Goal: Task Accomplishment & Management: Manage account settings

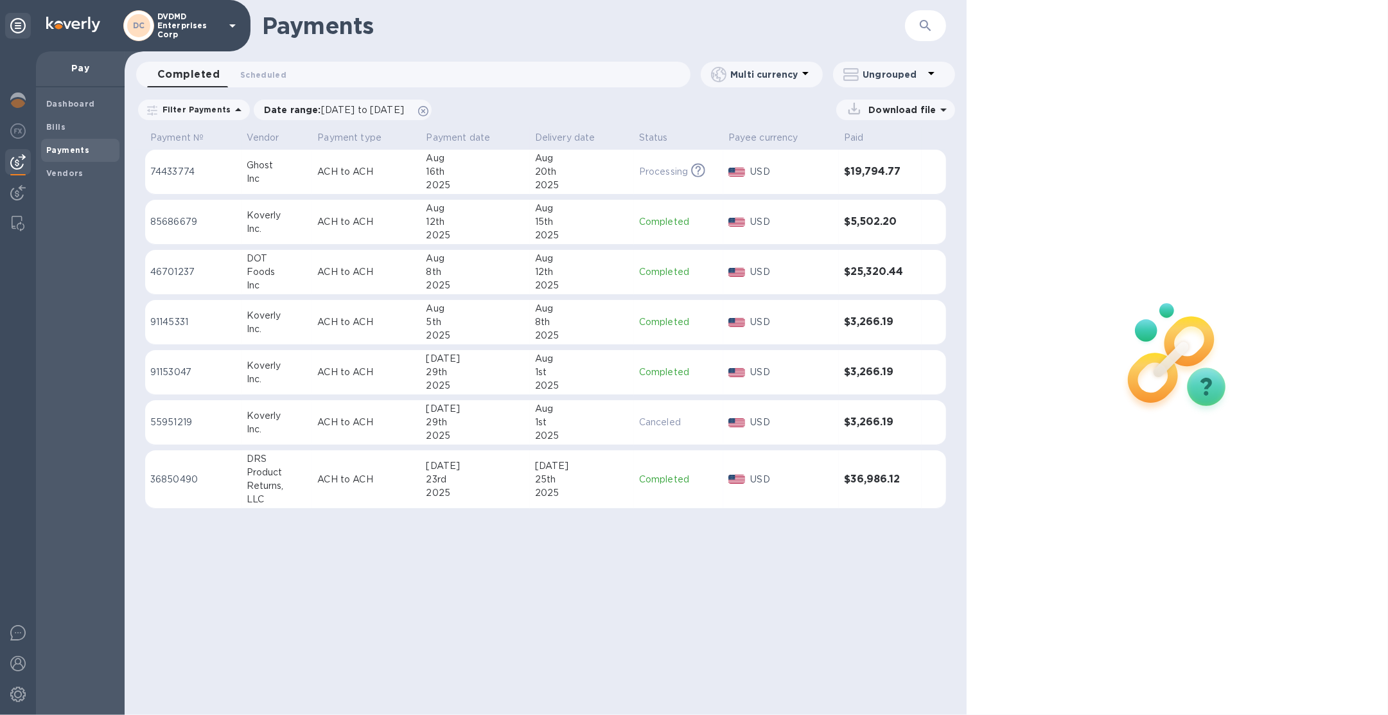
click at [180, 22] on p "DVDMD Enterprises Corp" at bounding box center [189, 25] width 64 height 27
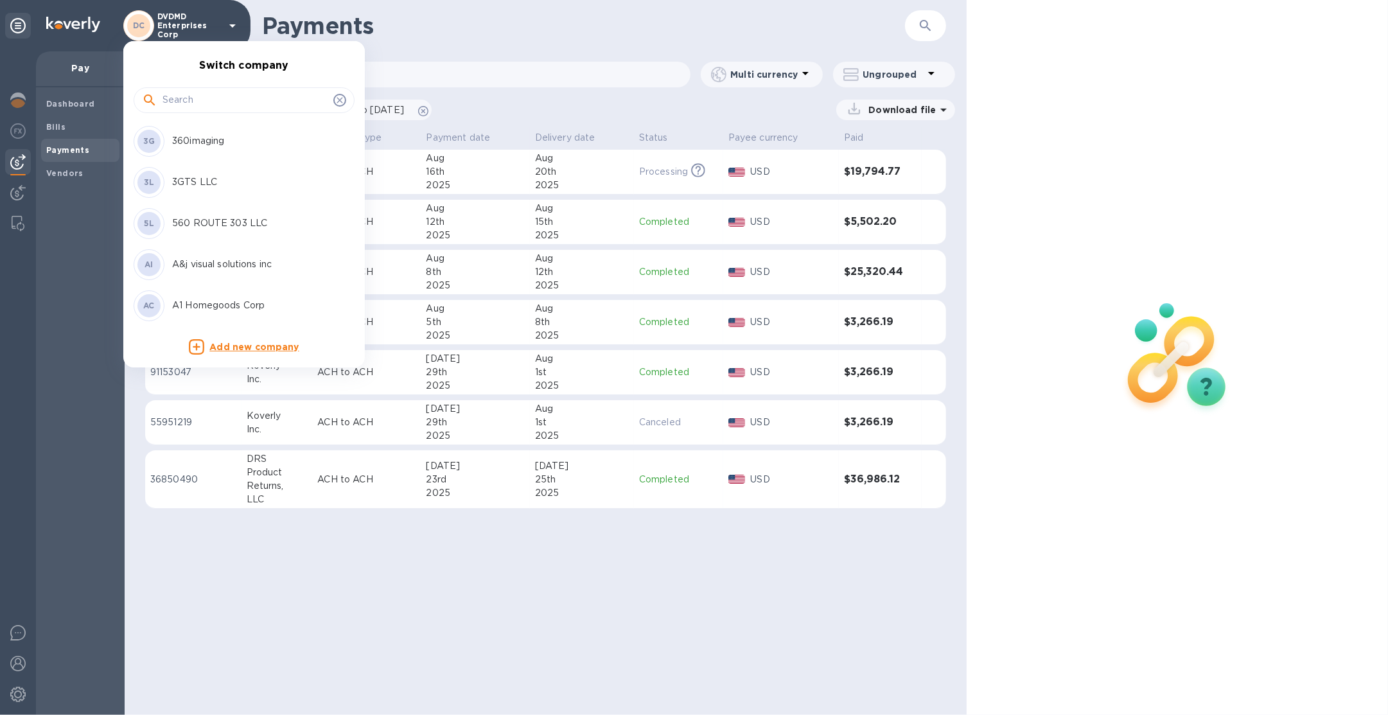
click at [219, 103] on input "text" at bounding box center [246, 100] width 166 height 19
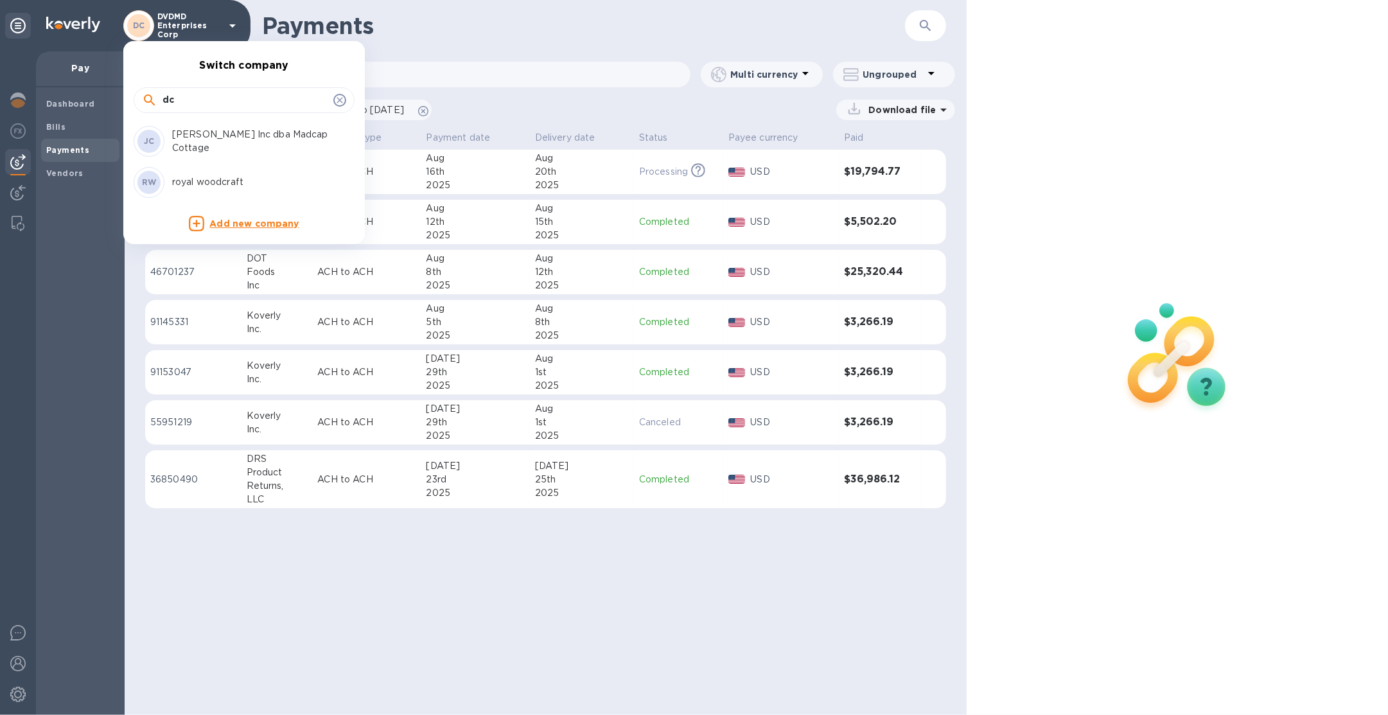
type input "dc"
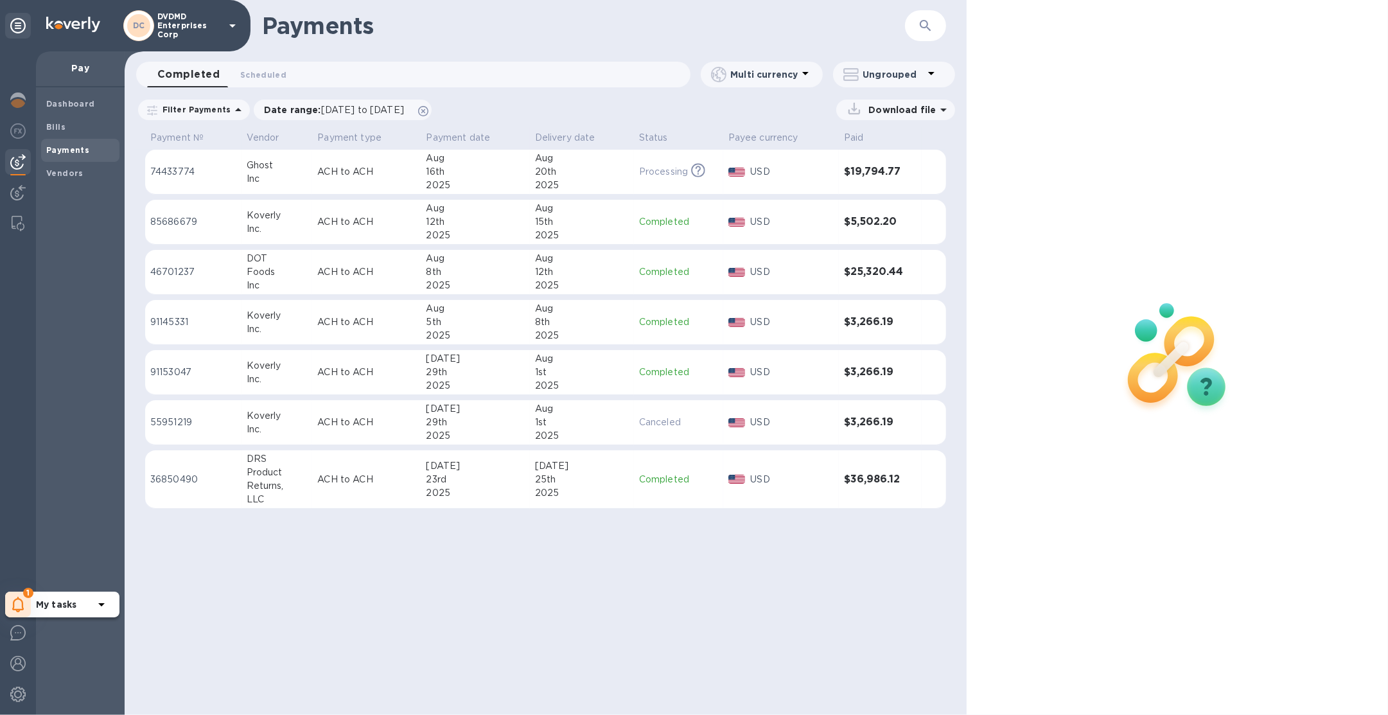
click at [25, 607] on div "1" at bounding box center [18, 605] width 26 height 26
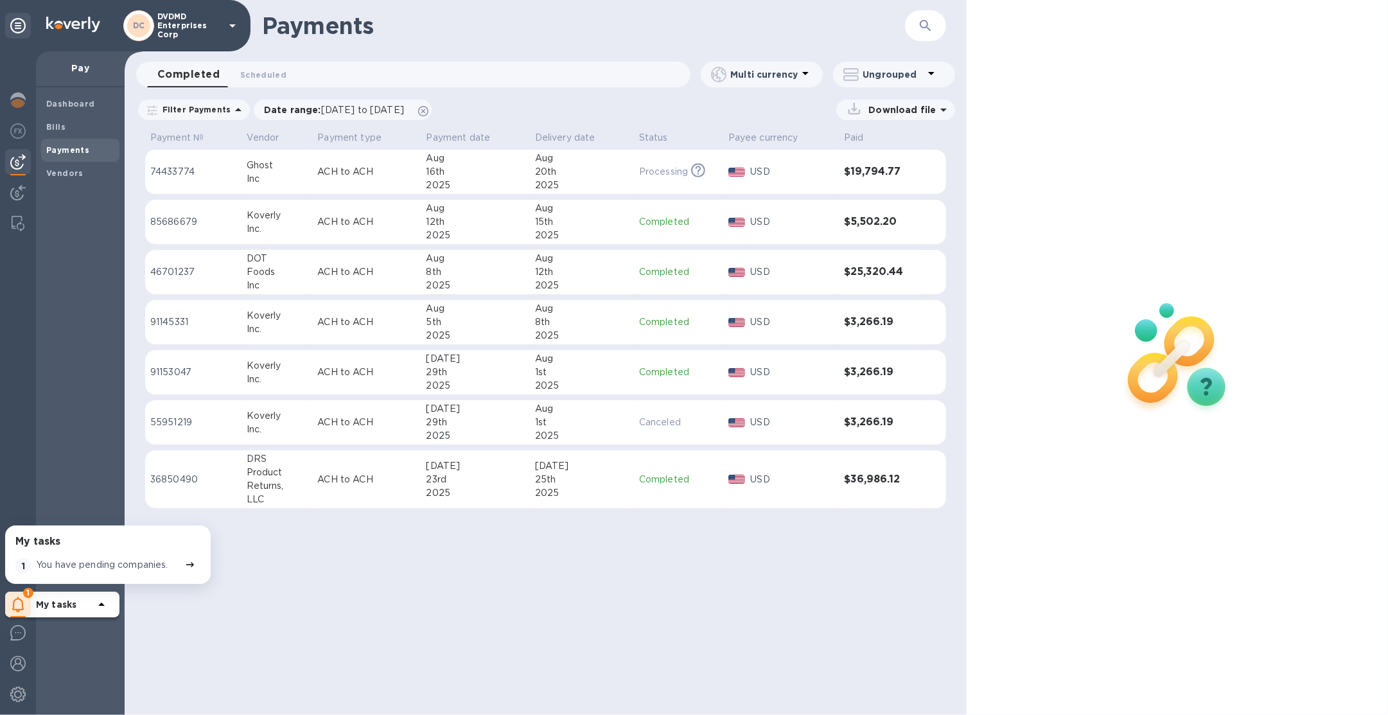
click at [82, 561] on p "You have pending companies." at bounding box center [102, 564] width 132 height 13
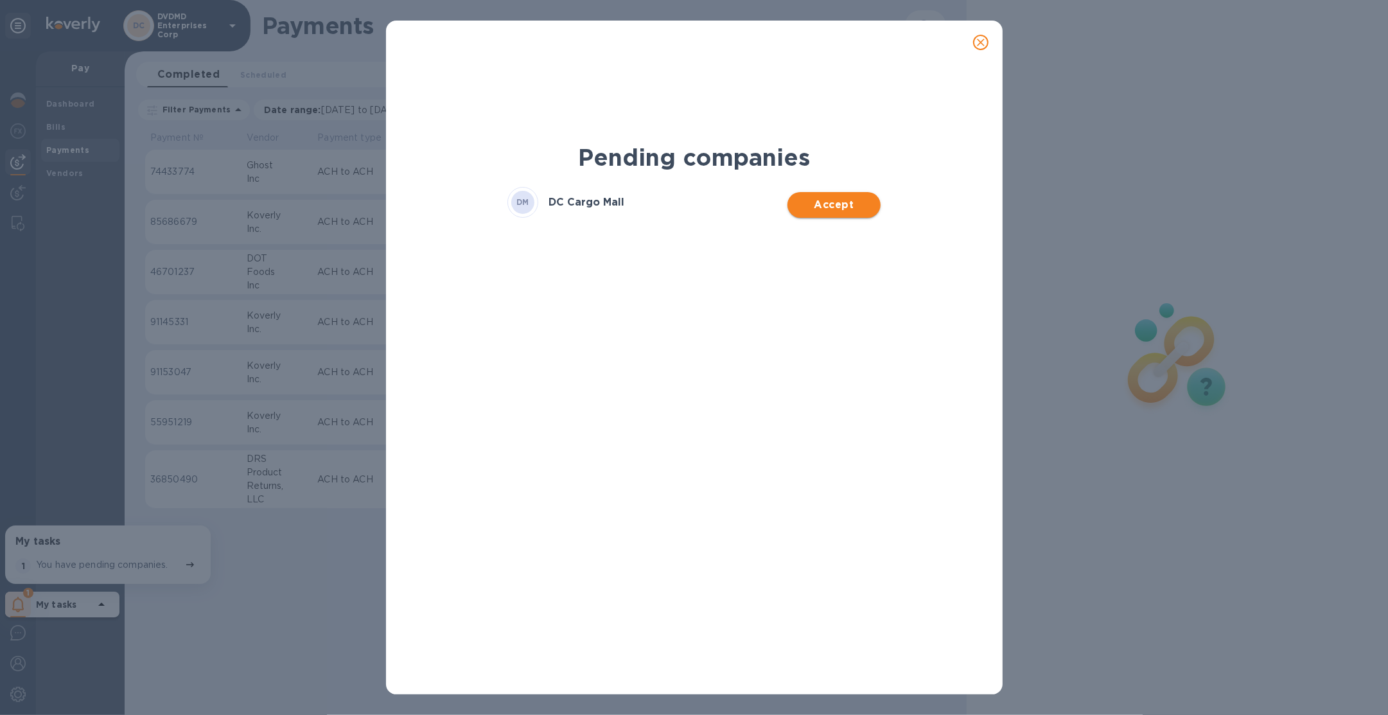
click at [847, 203] on span "Accept" at bounding box center [834, 204] width 73 height 15
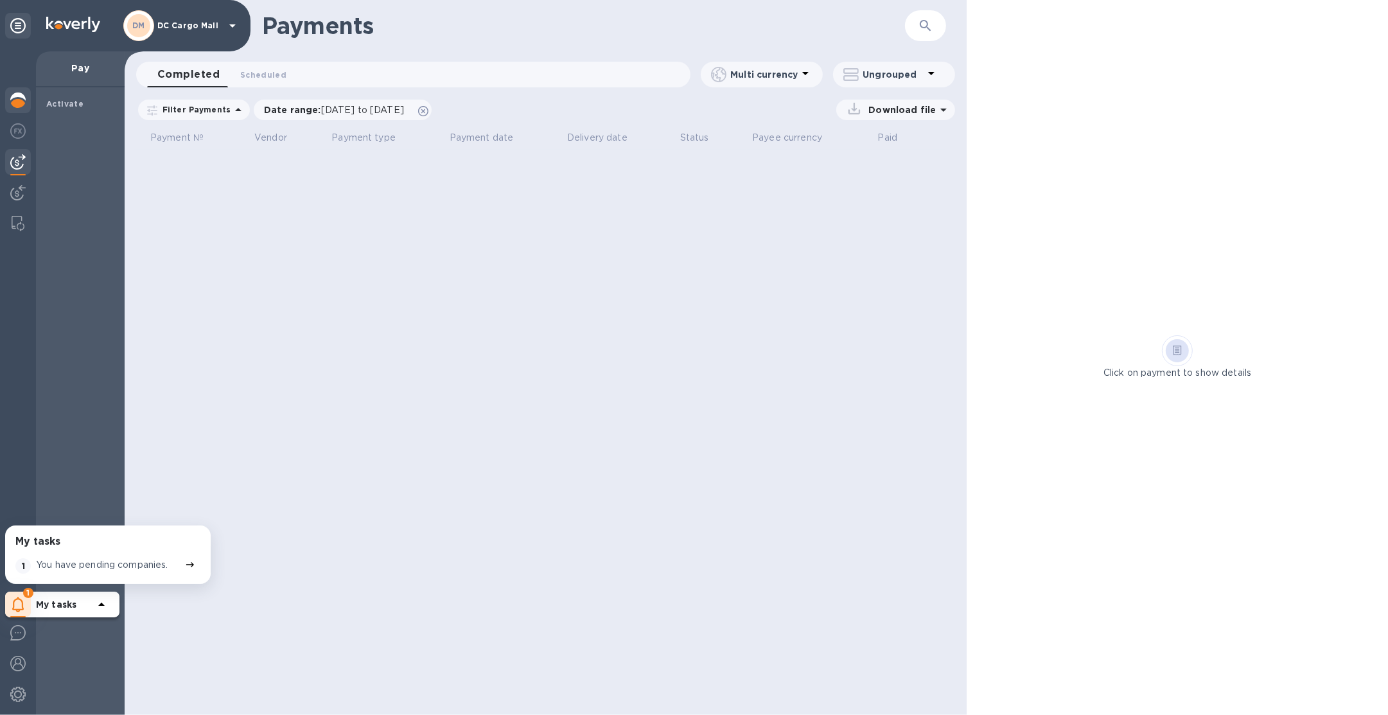
click at [13, 98] on img at bounding box center [17, 99] width 15 height 15
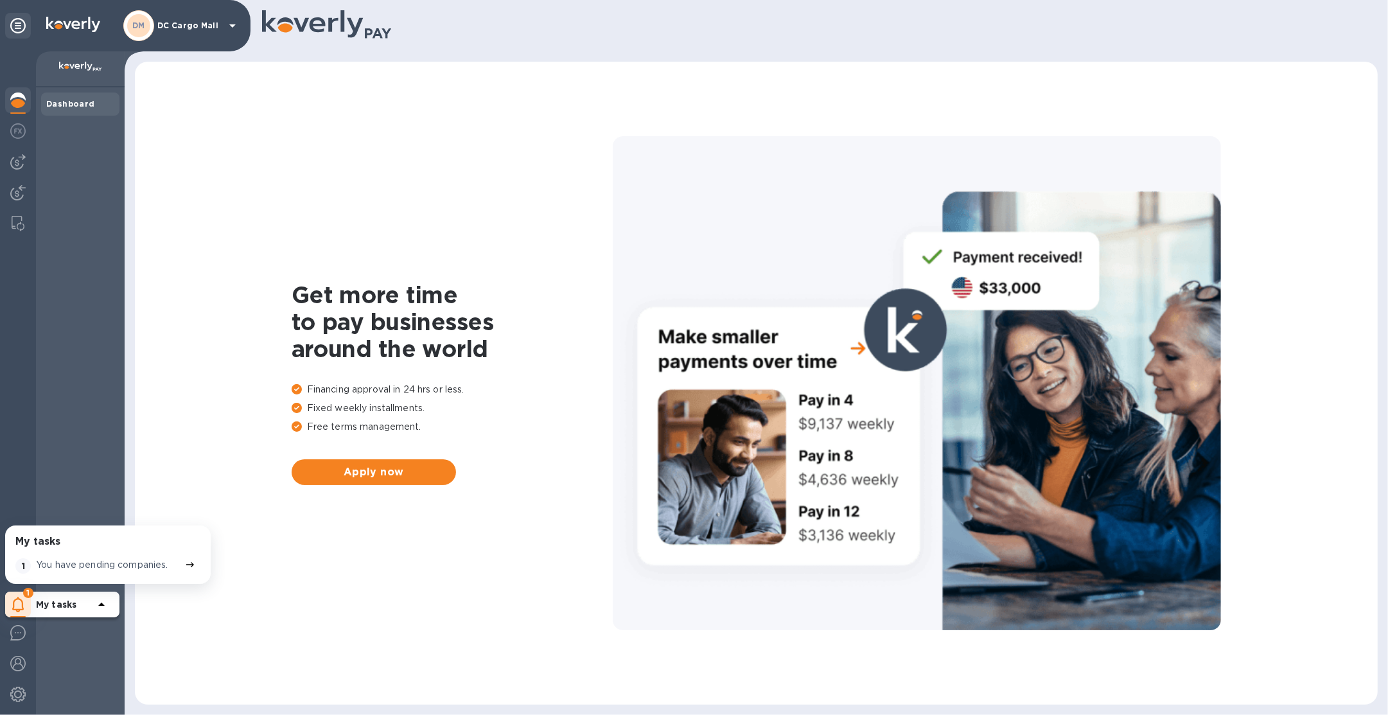
click at [195, 29] on p "DC Cargo Mall" at bounding box center [189, 25] width 64 height 9
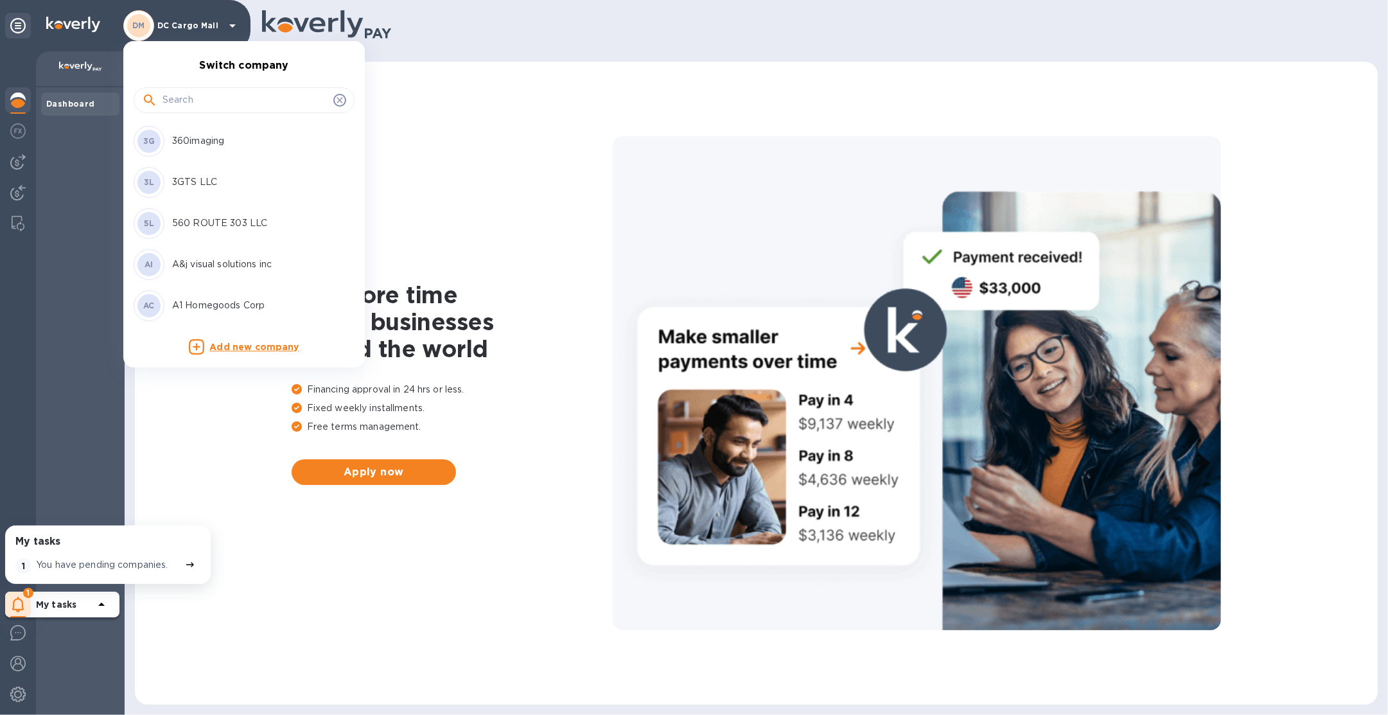
click at [35, 101] on div at bounding box center [694, 357] width 1388 height 715
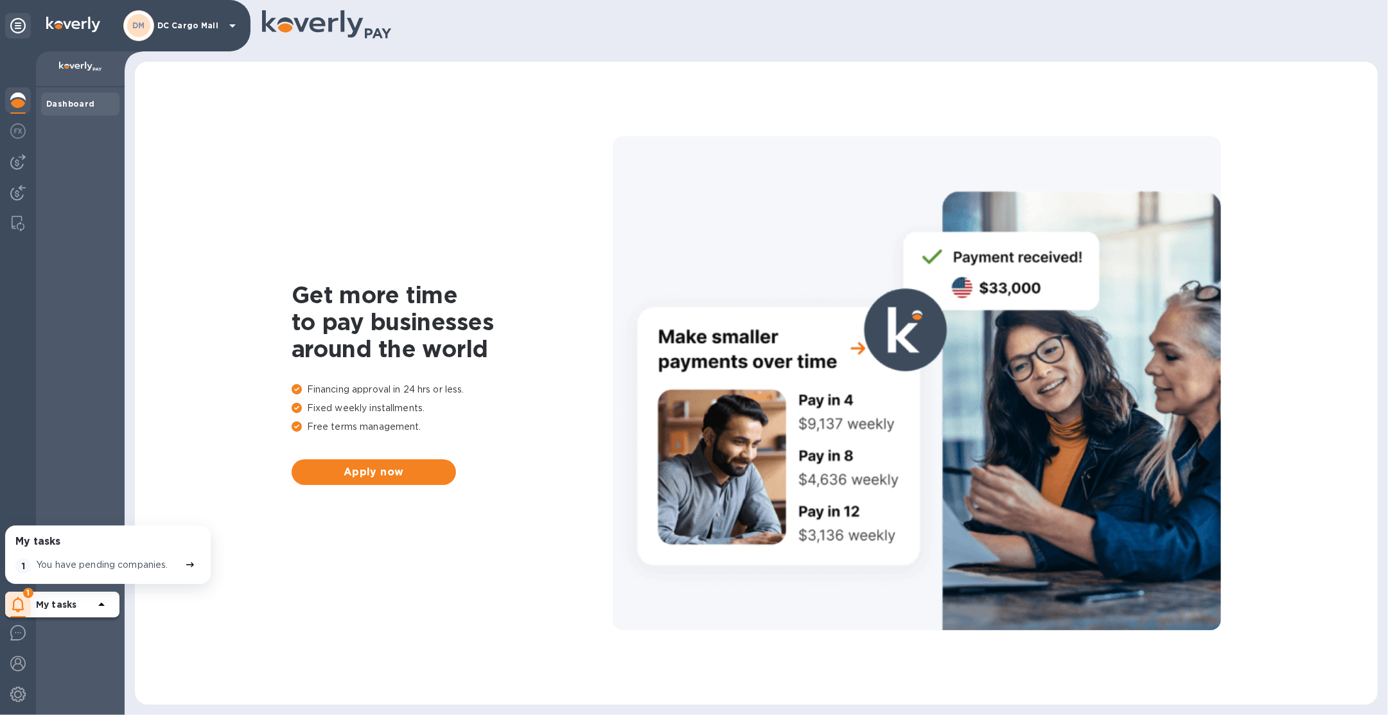
click at [200, 19] on div "DM DC Cargo Mall" at bounding box center [181, 25] width 117 height 31
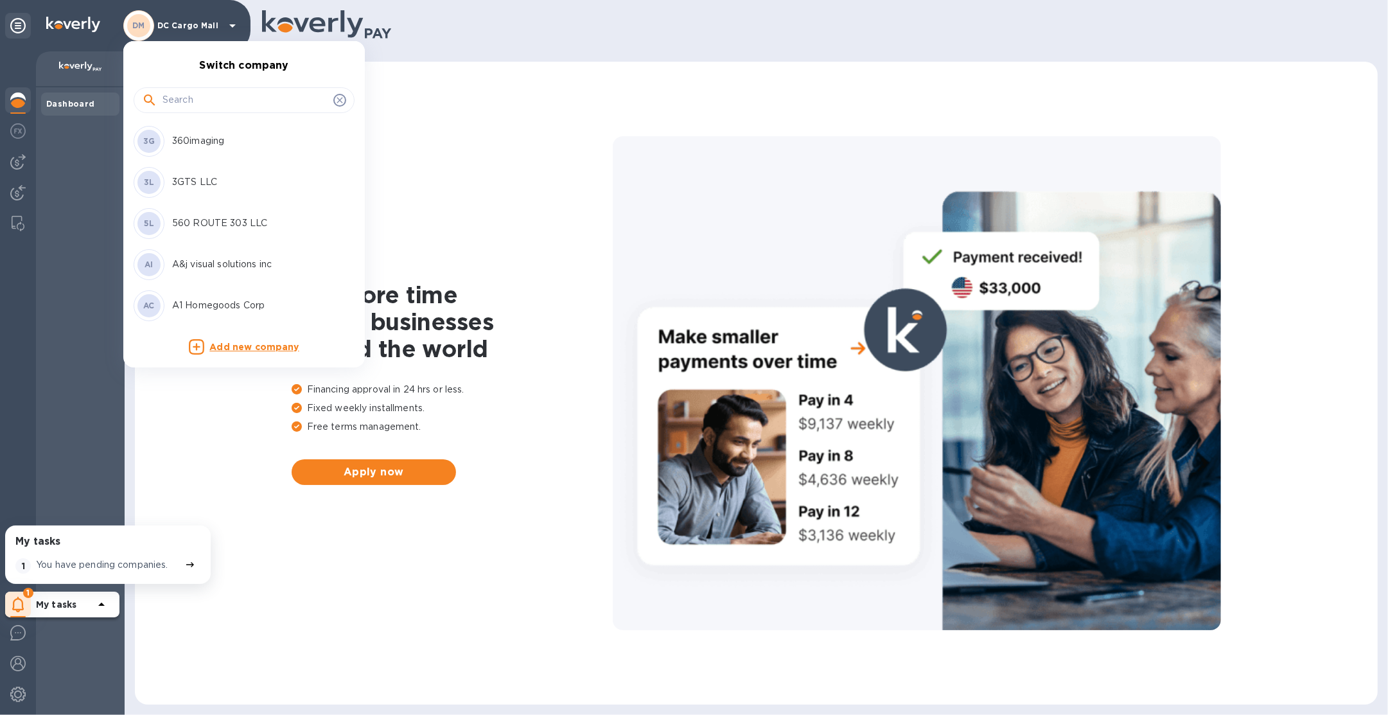
click at [225, 103] on input "text" at bounding box center [246, 100] width 166 height 19
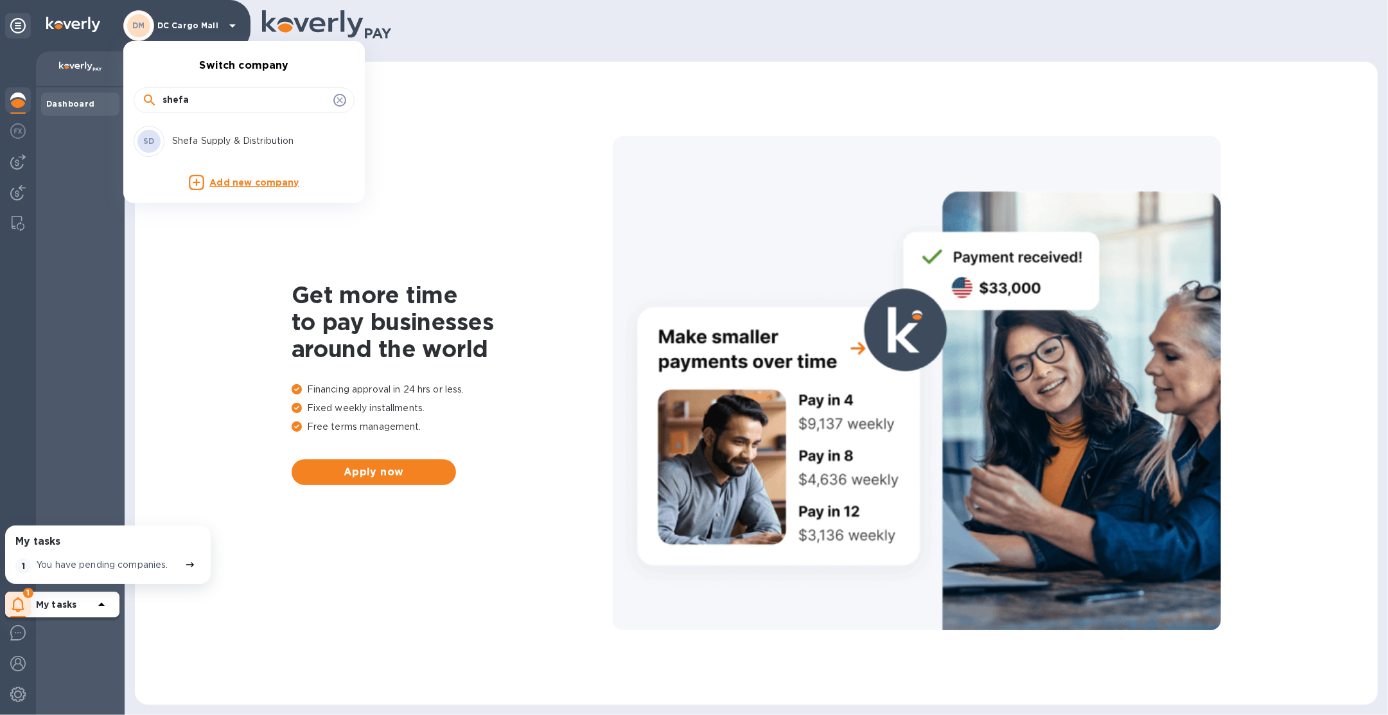
type input "shefa"
click at [240, 128] on div "SD Shefa Supply & Distribution" at bounding box center [234, 141] width 200 height 31
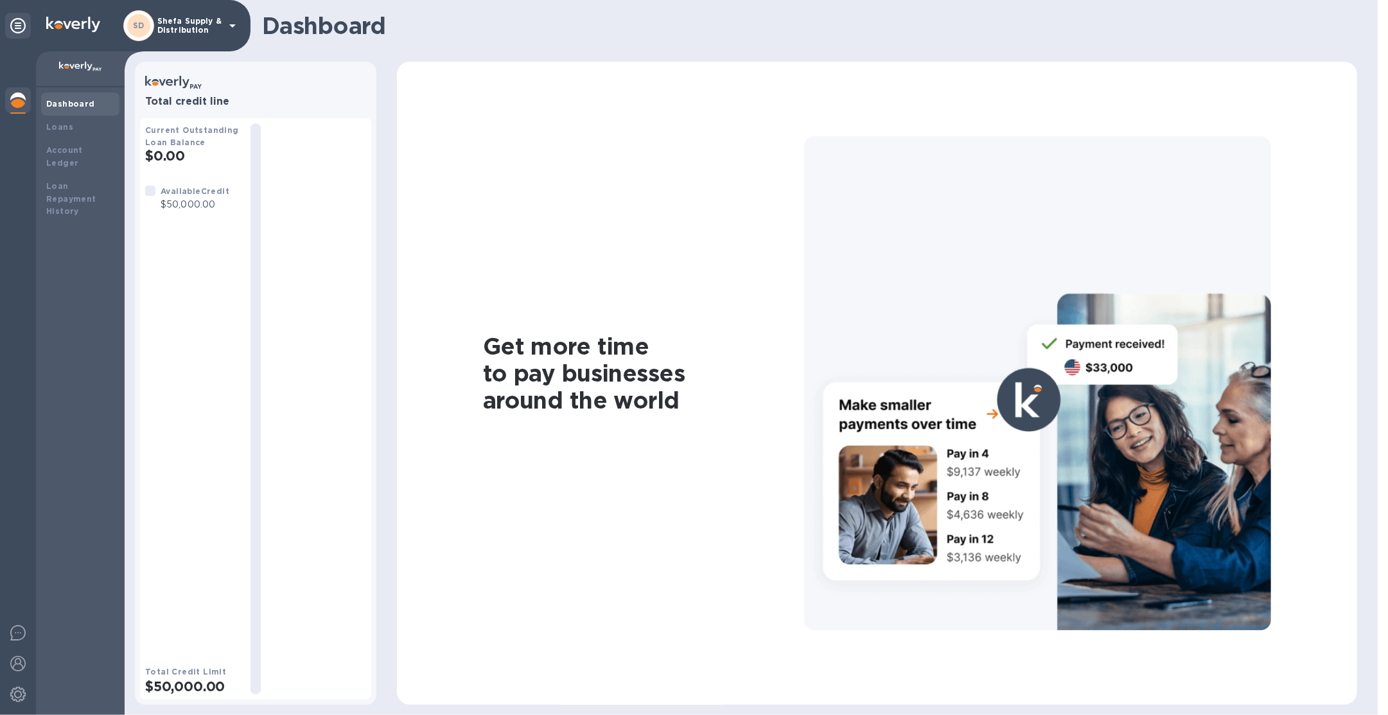
click at [196, 22] on p "Shefa Supply & Distribution" at bounding box center [189, 26] width 64 height 18
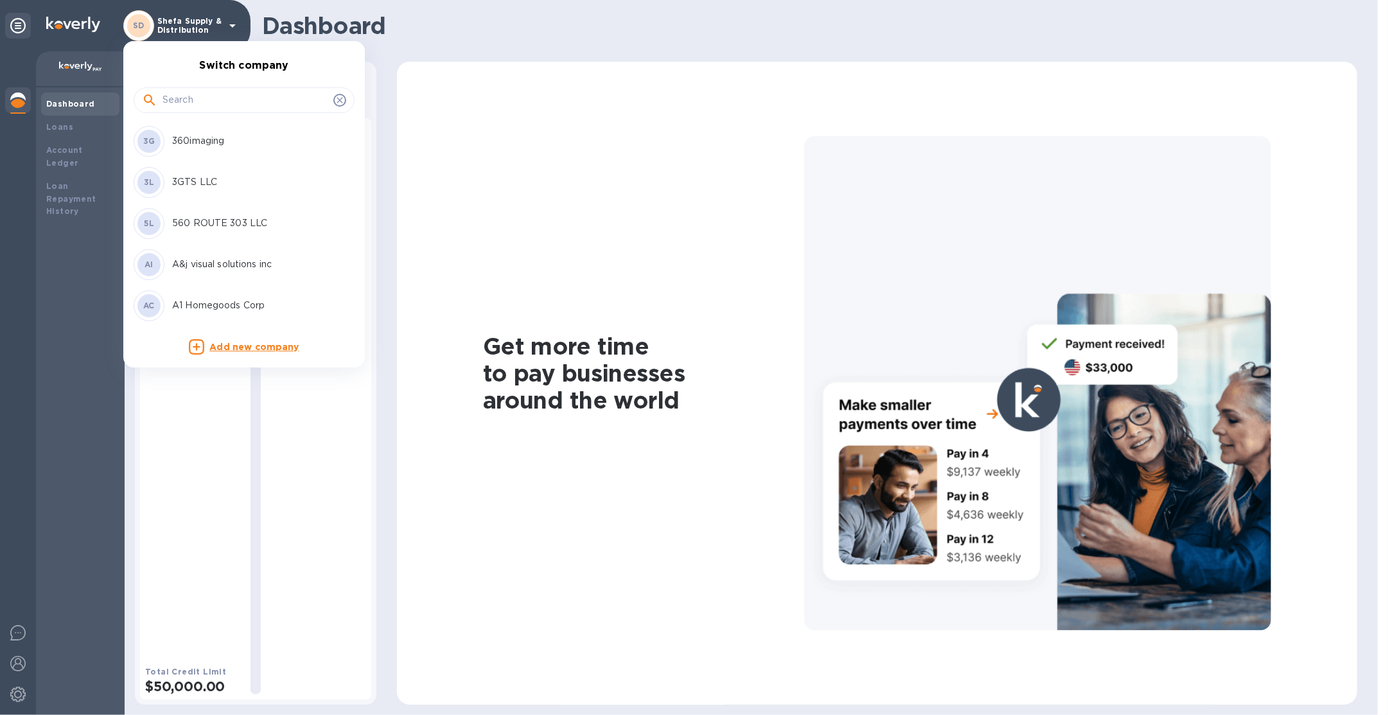
click at [204, 105] on input "text" at bounding box center [246, 100] width 166 height 19
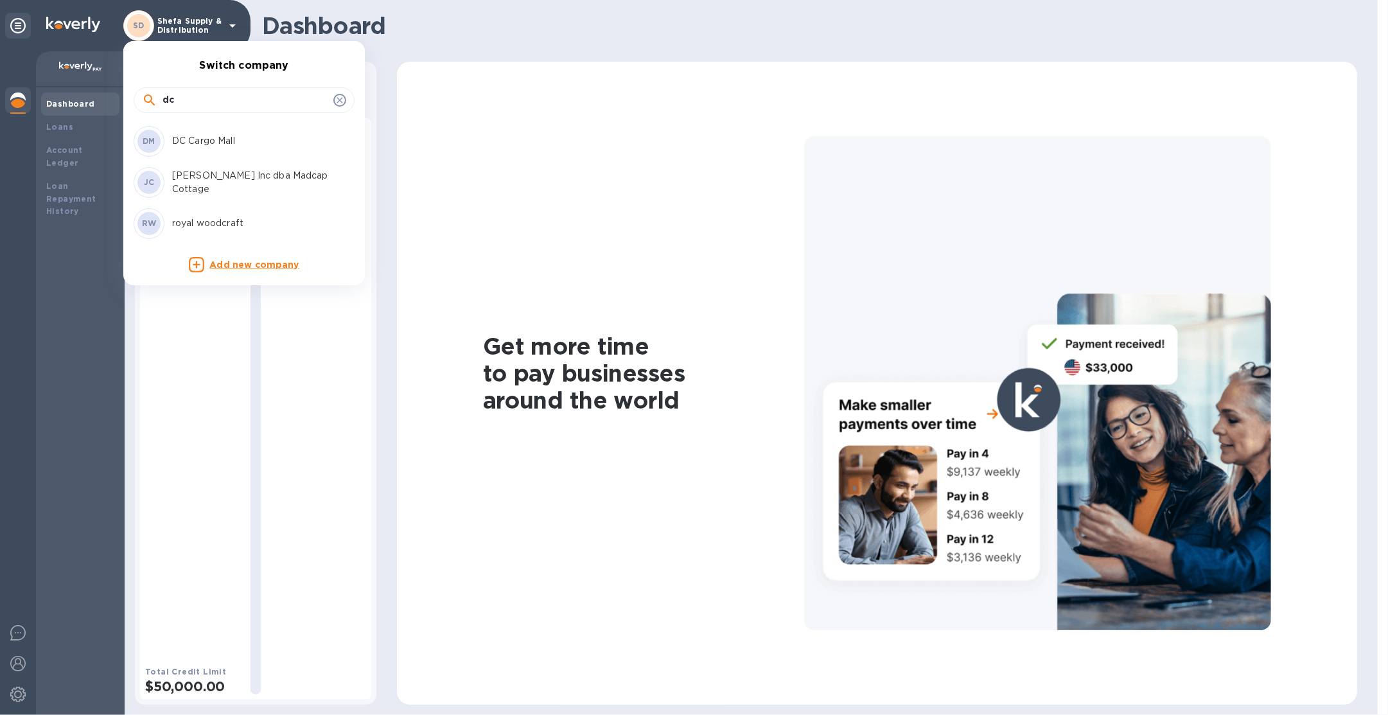
type input "dc"
click at [209, 146] on p "DC Cargo Mall" at bounding box center [253, 140] width 162 height 13
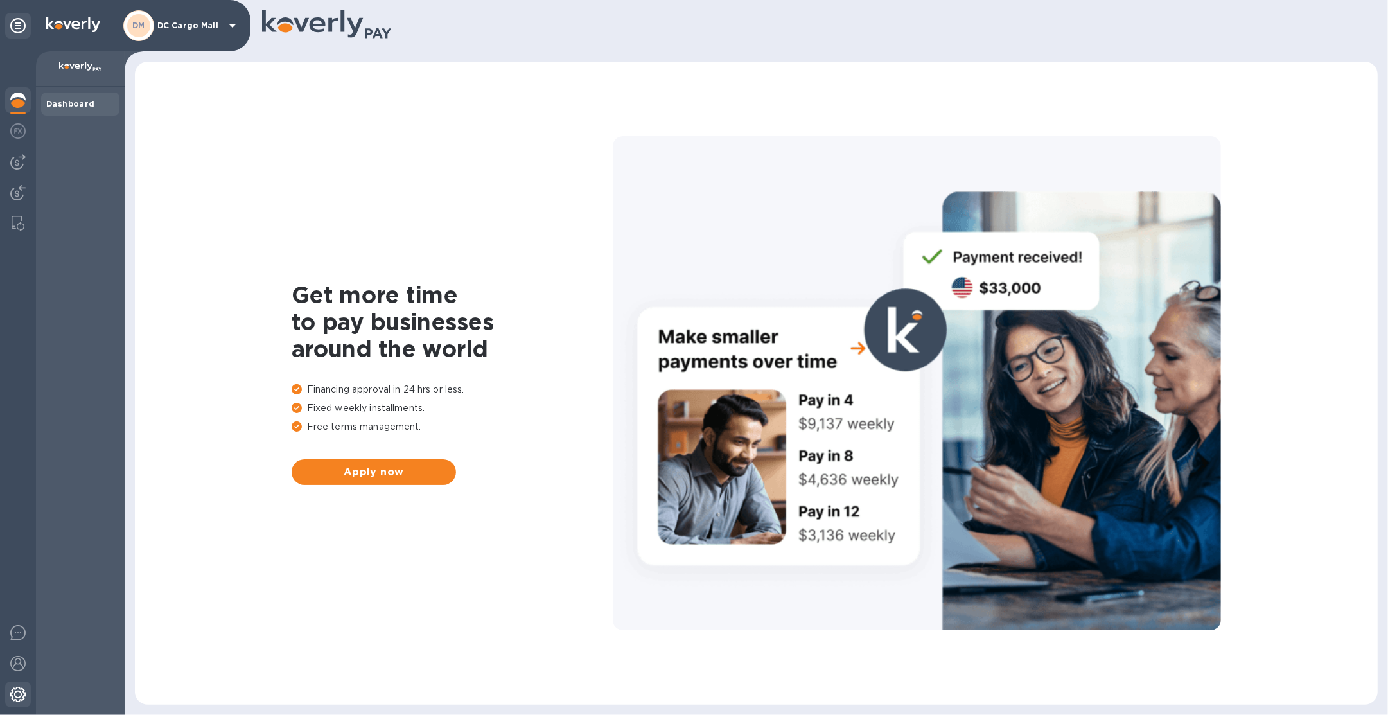
click at [29, 693] on div at bounding box center [18, 696] width 26 height 28
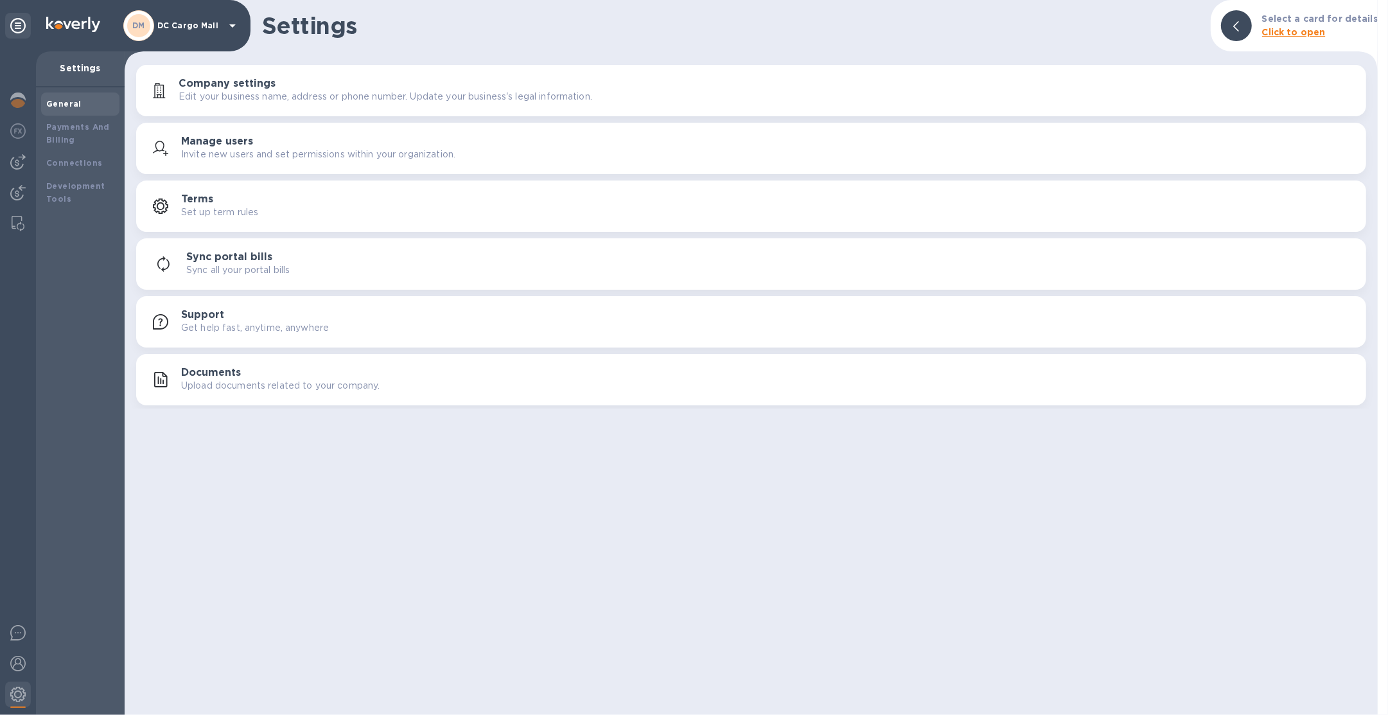
click at [205, 417] on div "Settings Select a card for details Click to open Company settings Edit your bus…" at bounding box center [751, 357] width 1253 height 715
click at [220, 395] on button "Documents Upload documents related to your company." at bounding box center [751, 379] width 1230 height 51
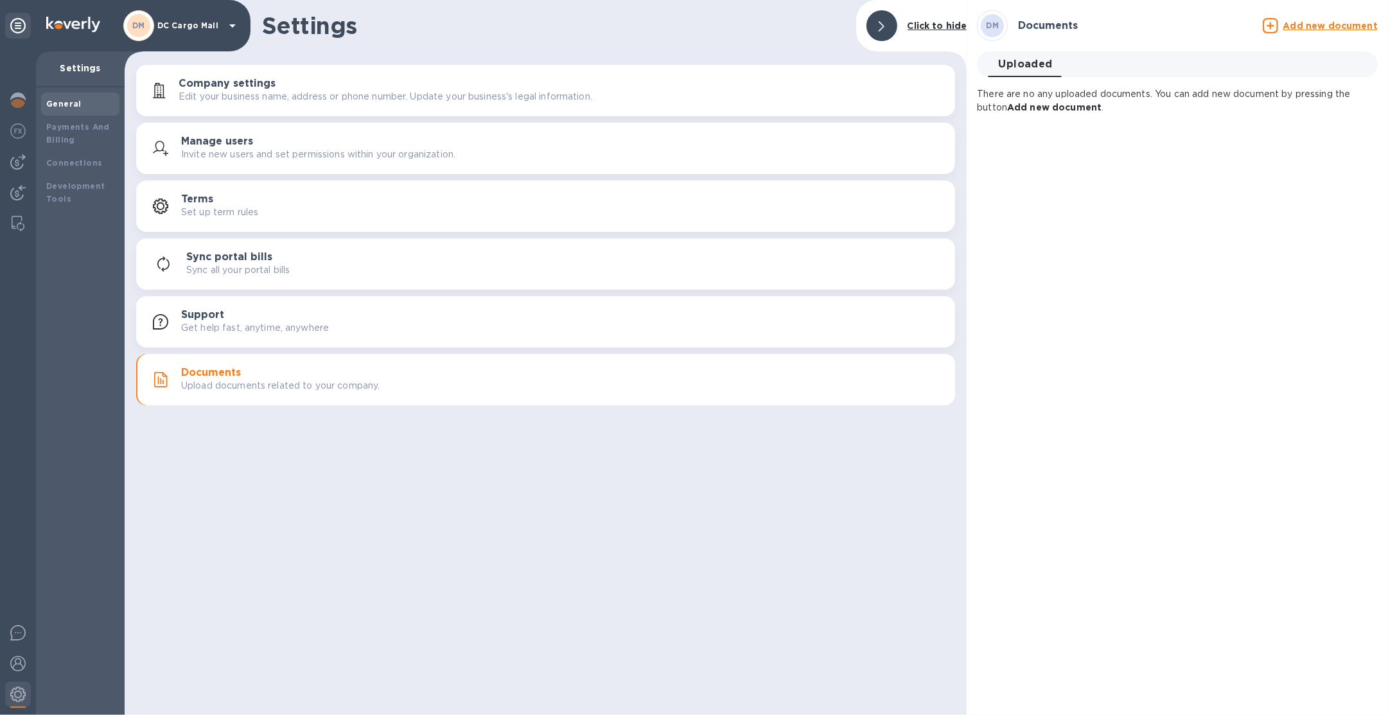
click at [1290, 32] on div "Add new document" at bounding box center [1320, 25] width 115 height 15
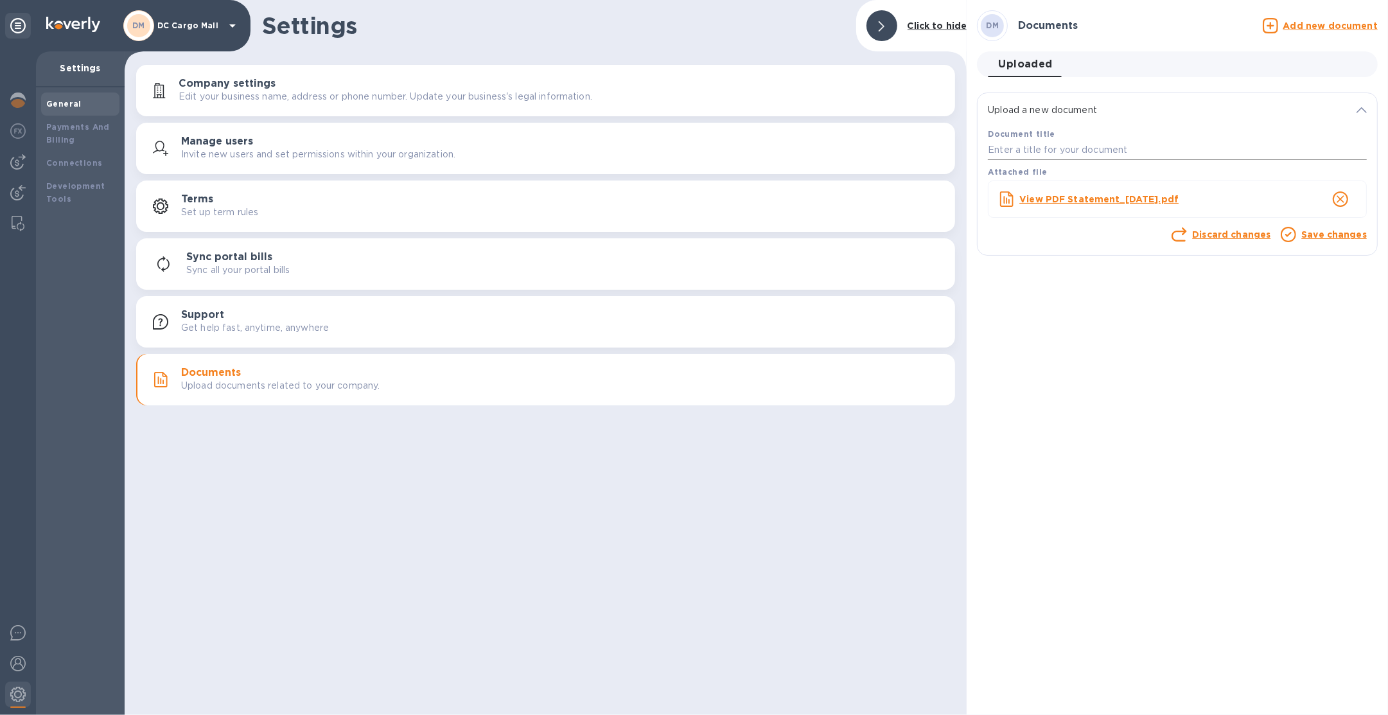
click at [1095, 148] on input "text" at bounding box center [1177, 150] width 379 height 19
type input "1"
click at [1322, 234] on link "Save changes" at bounding box center [1334, 234] width 66 height 10
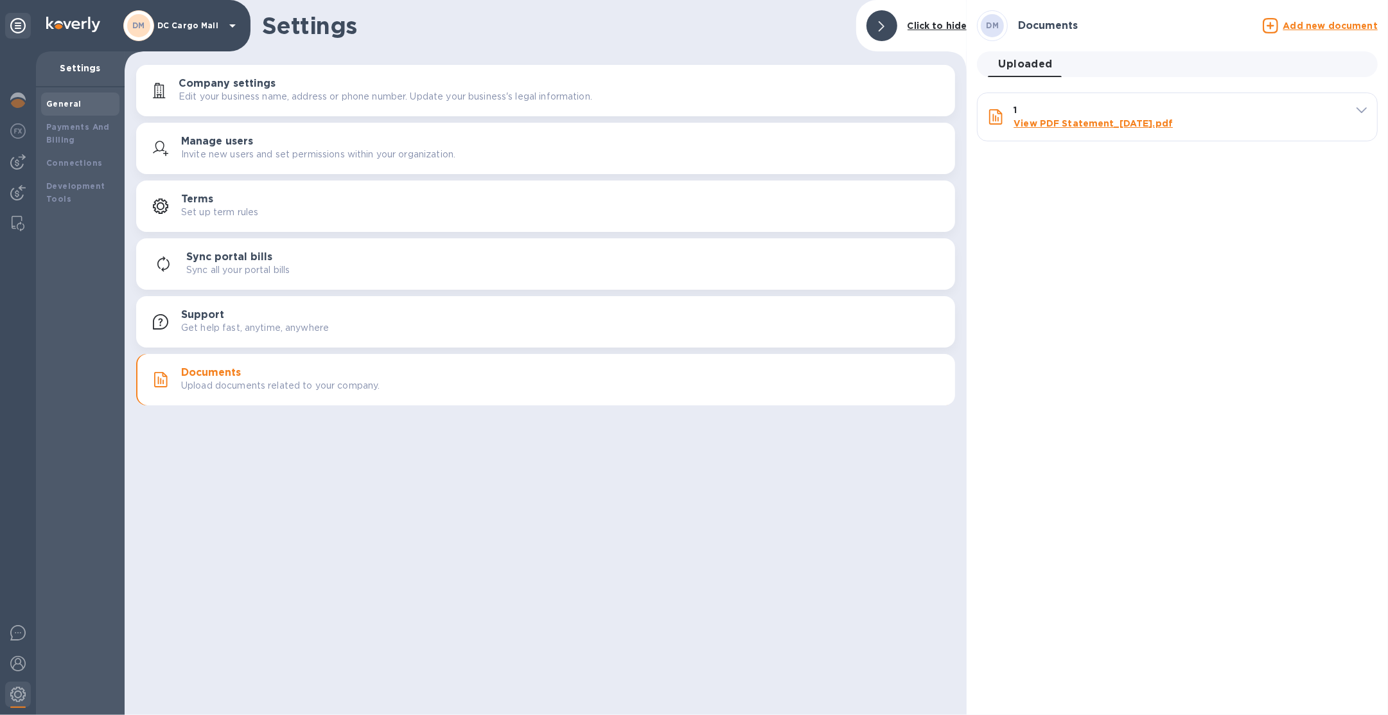
click at [1305, 25] on u "Add new document" at bounding box center [1330, 26] width 94 height 10
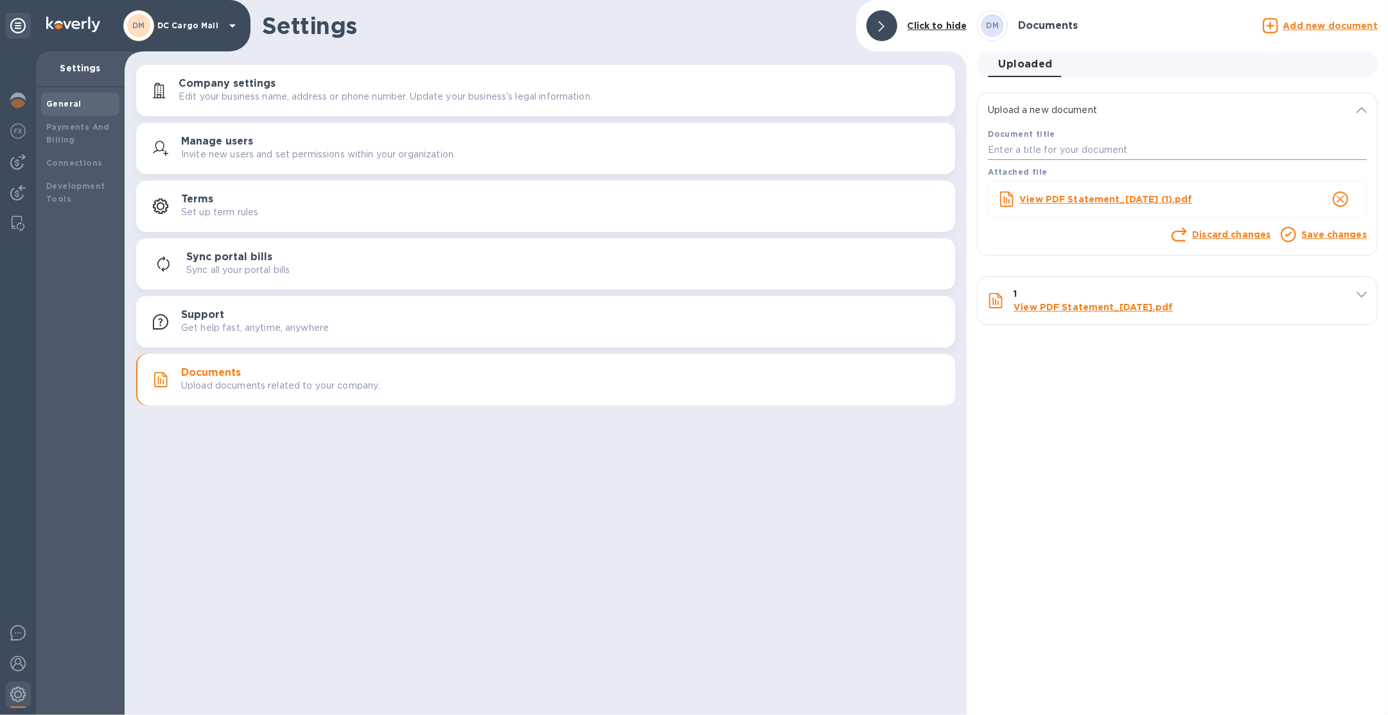
click at [1165, 159] on input "text" at bounding box center [1177, 150] width 379 height 19
type input "2"
click at [1320, 232] on link "Save changes" at bounding box center [1334, 234] width 66 height 10
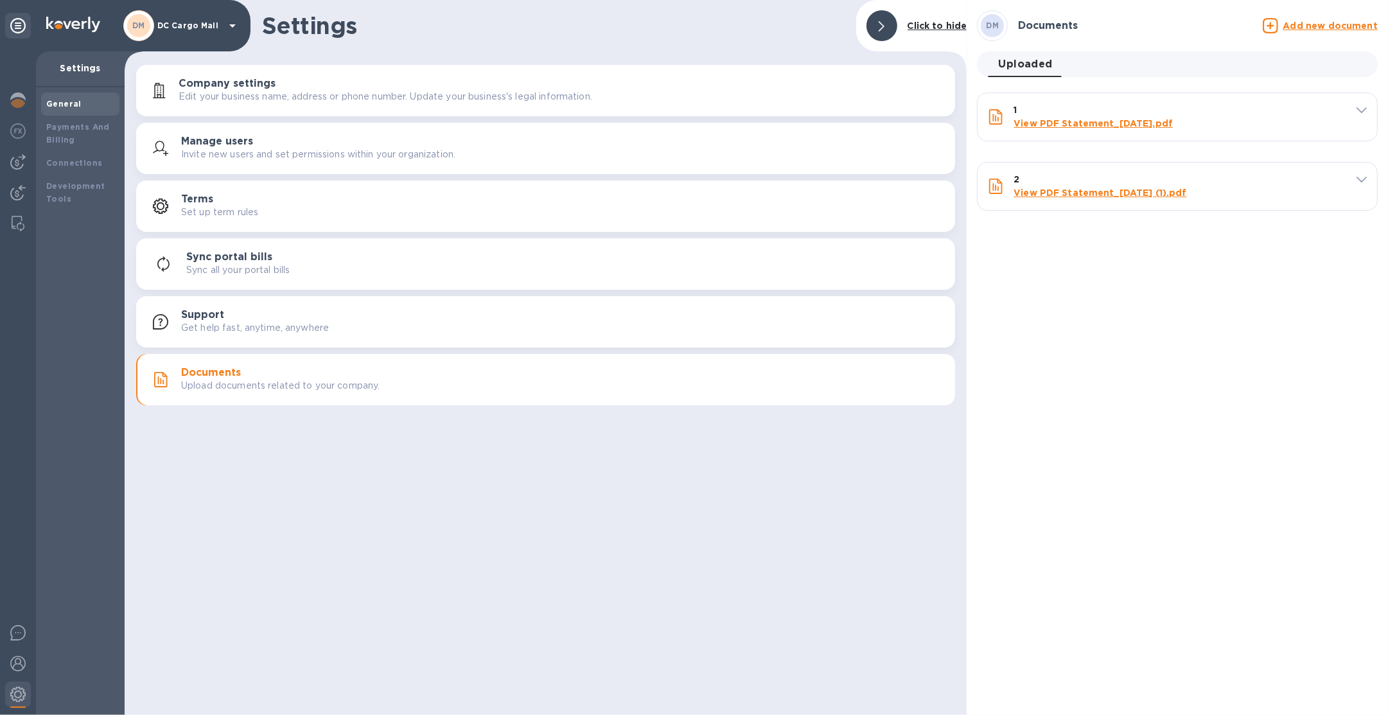
click at [1306, 24] on u "Add new document" at bounding box center [1330, 26] width 94 height 10
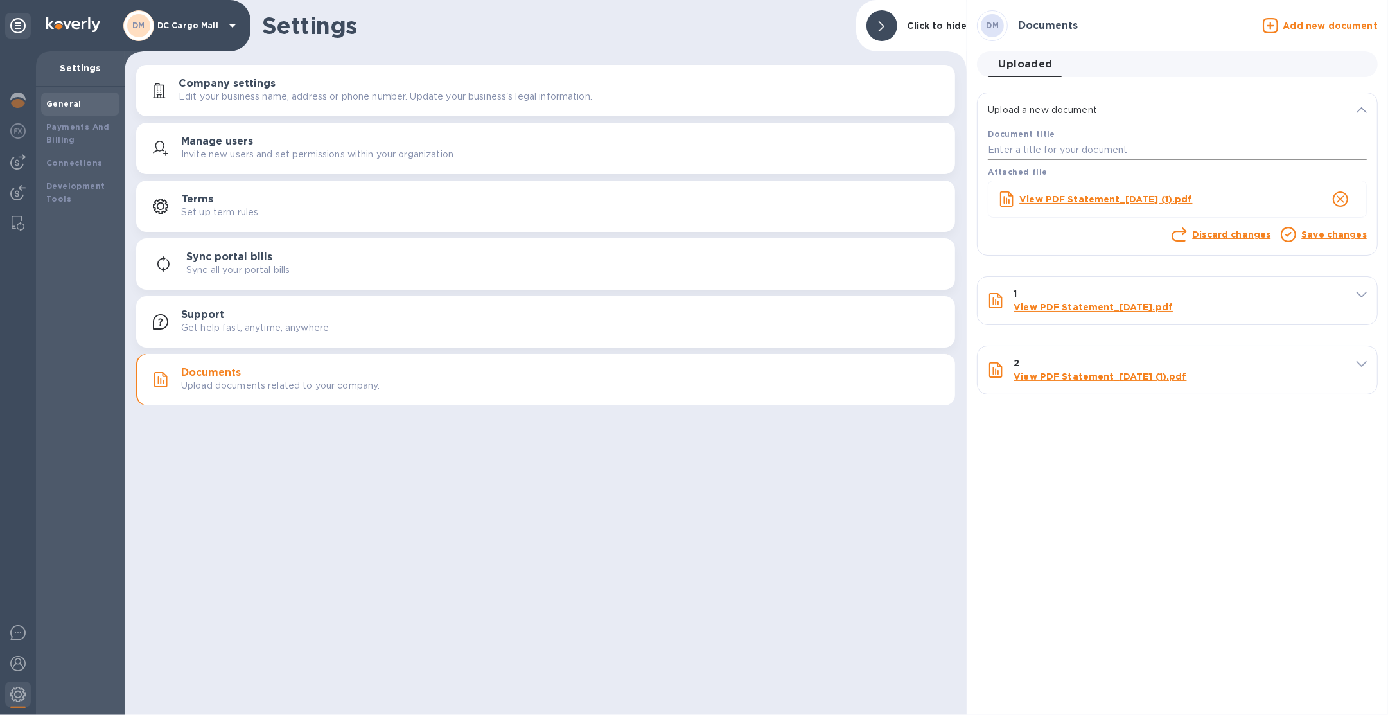
click at [1236, 158] on input "text" at bounding box center [1177, 150] width 379 height 19
type input "3"
click at [1353, 236] on link "Save changes" at bounding box center [1334, 234] width 66 height 10
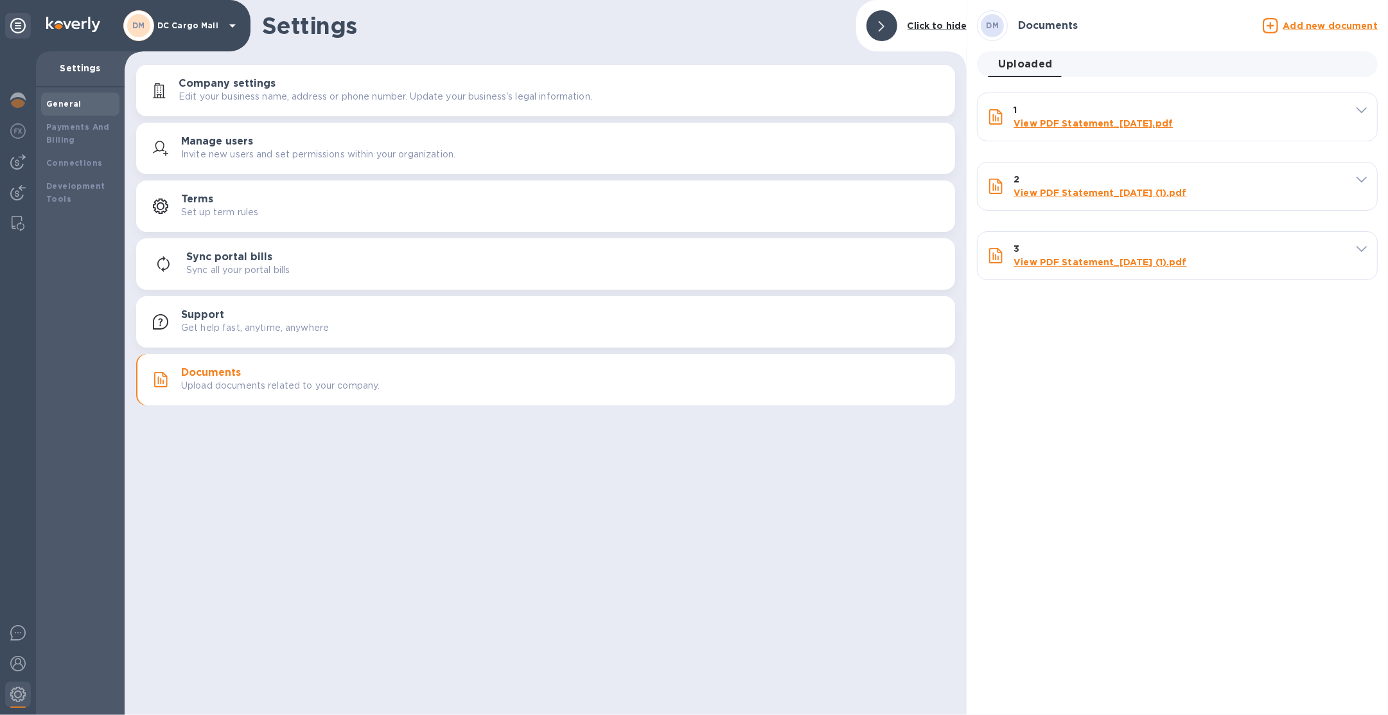
click at [251, 141] on h3 "Manage users" at bounding box center [217, 142] width 72 height 12
